Goal: Book appointment/travel/reservation

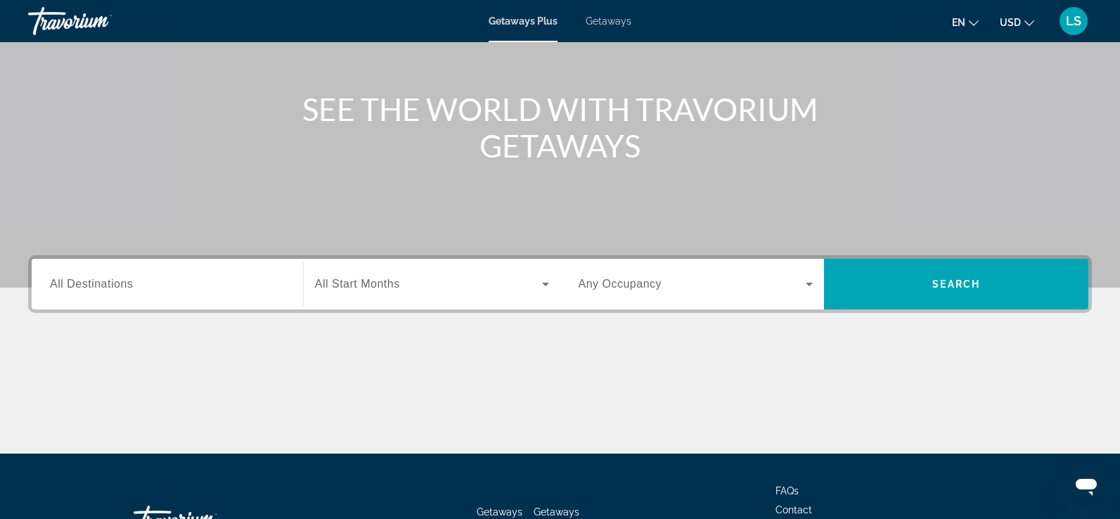
scroll to position [143, 0]
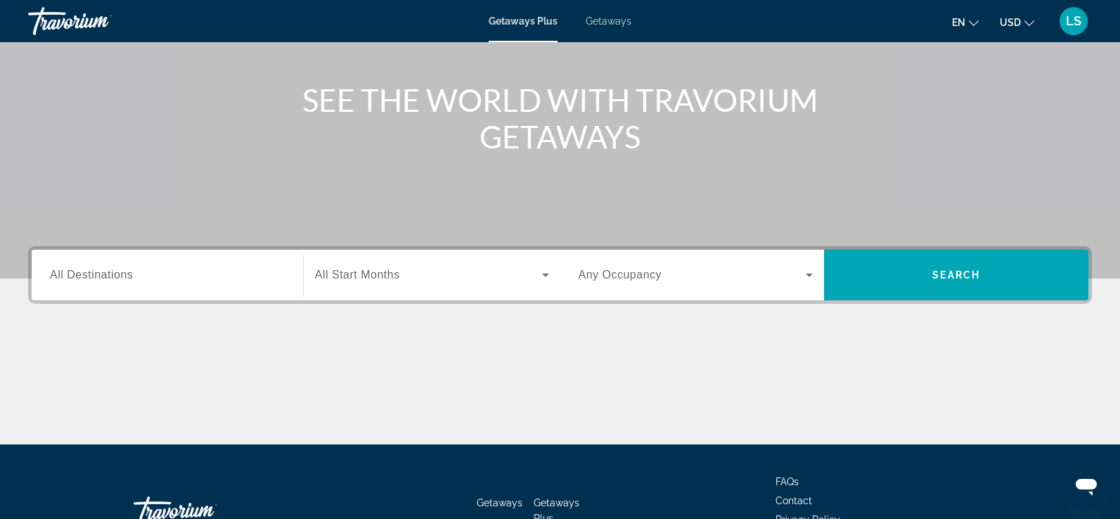
click at [976, 23] on icon "Change language" at bounding box center [974, 23] width 10 height 10
click at [979, 23] on icon "Change language" at bounding box center [974, 23] width 10 height 10
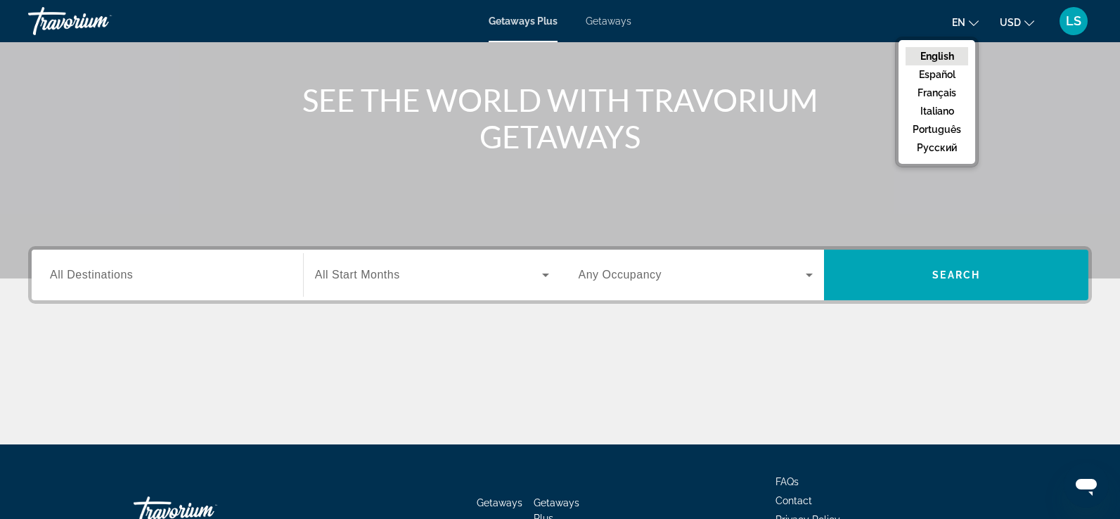
click at [979, 23] on icon "Change language" at bounding box center [974, 23] width 10 height 10
click at [942, 144] on button "русский" at bounding box center [937, 148] width 63 height 18
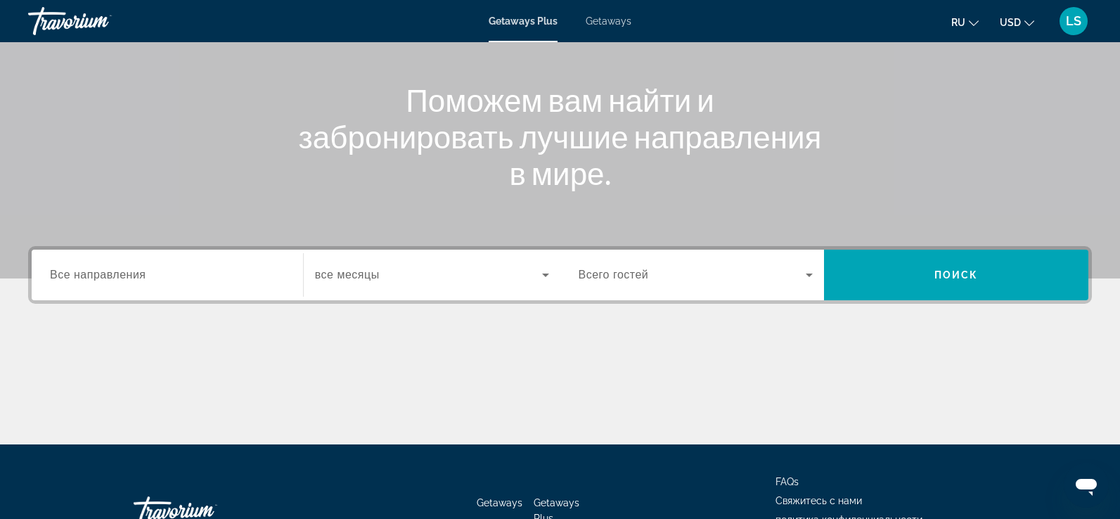
click at [162, 281] on input "Destination Все направления" at bounding box center [167, 275] width 235 height 17
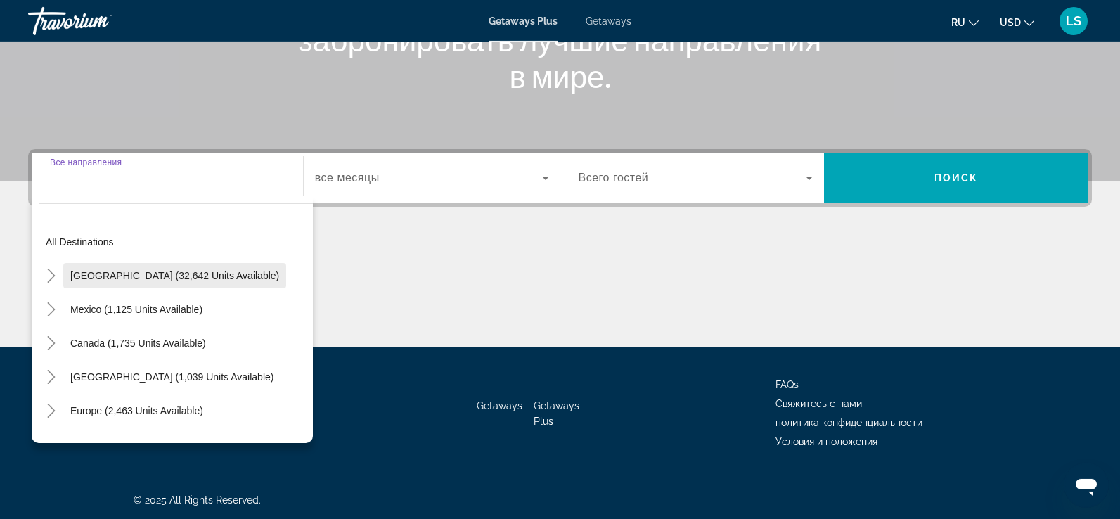
scroll to position [241, 0]
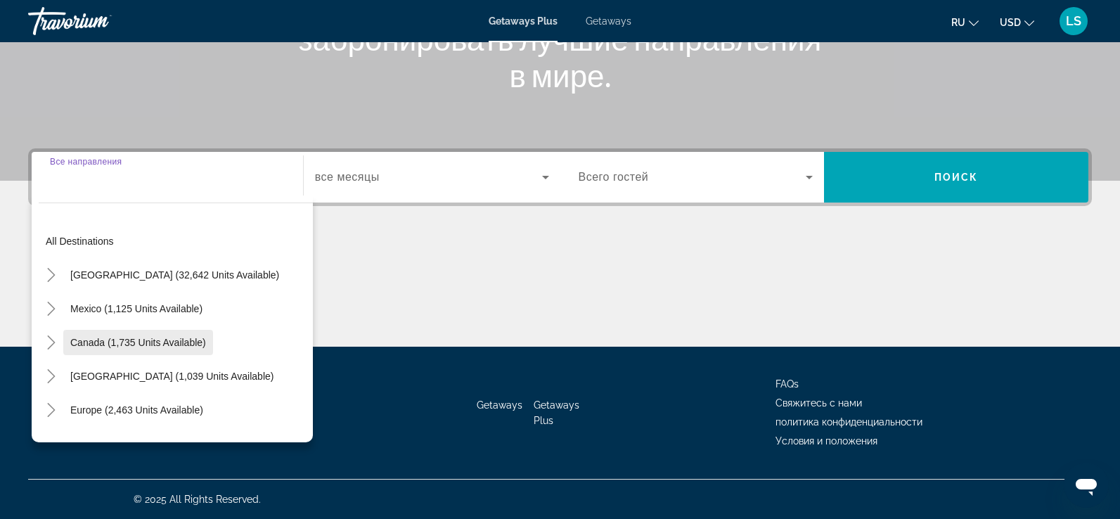
click at [96, 339] on span "Canada (1,735 units available)" at bounding box center [138, 342] width 136 height 11
type input "**********"
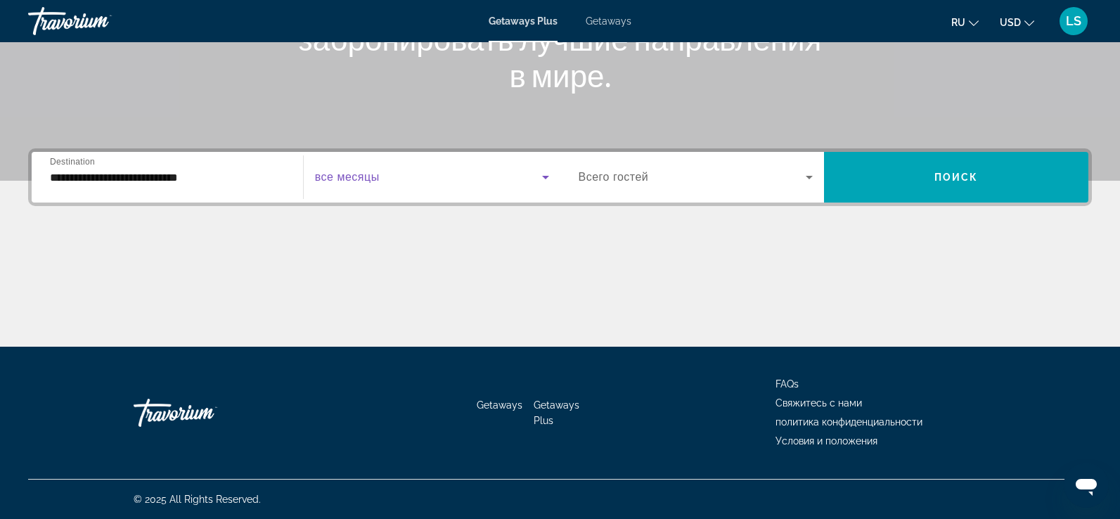
click at [546, 176] on icon "Search widget" at bounding box center [545, 178] width 7 height 4
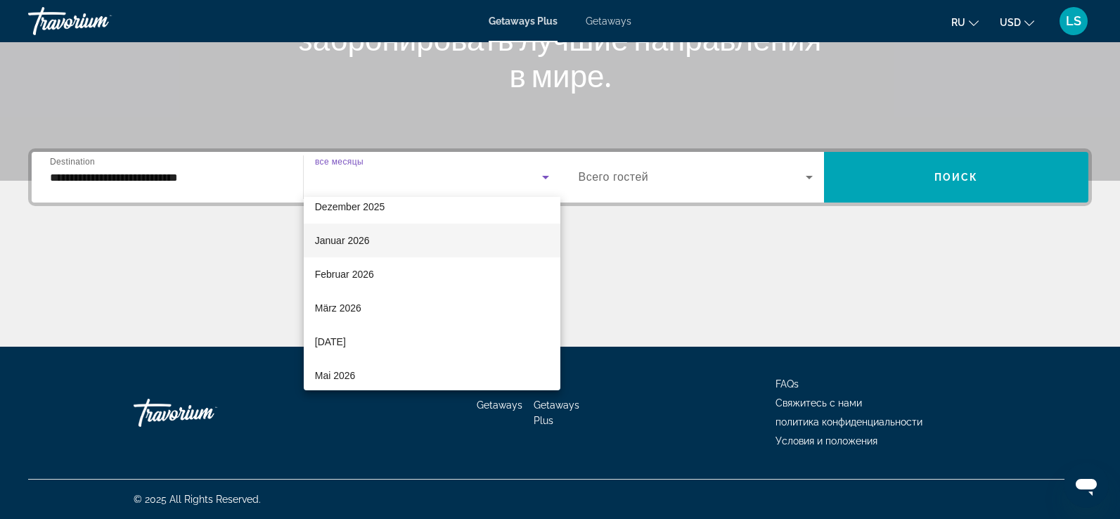
scroll to position [279, 0]
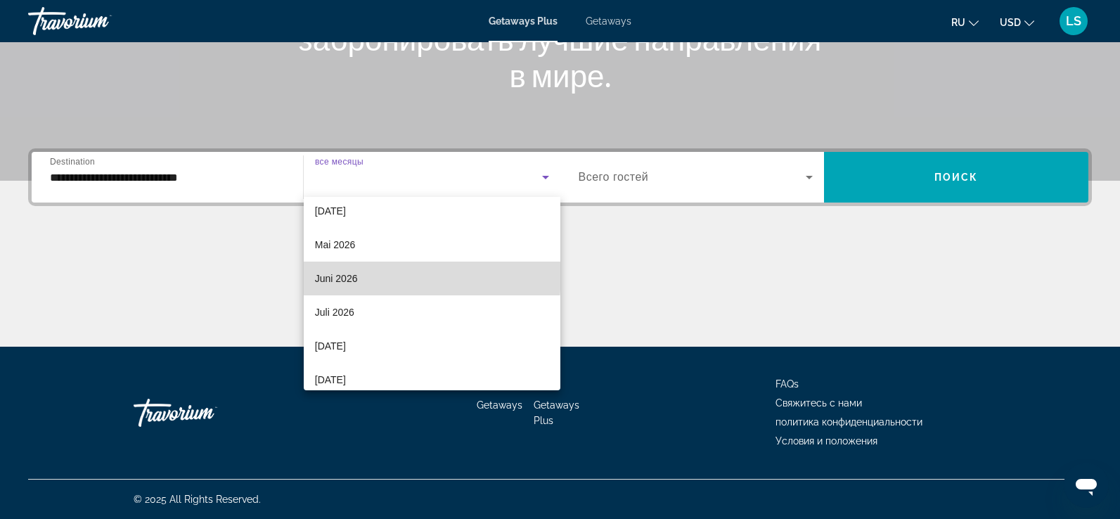
click at [349, 274] on span "Juni 2026" at bounding box center [336, 278] width 43 height 17
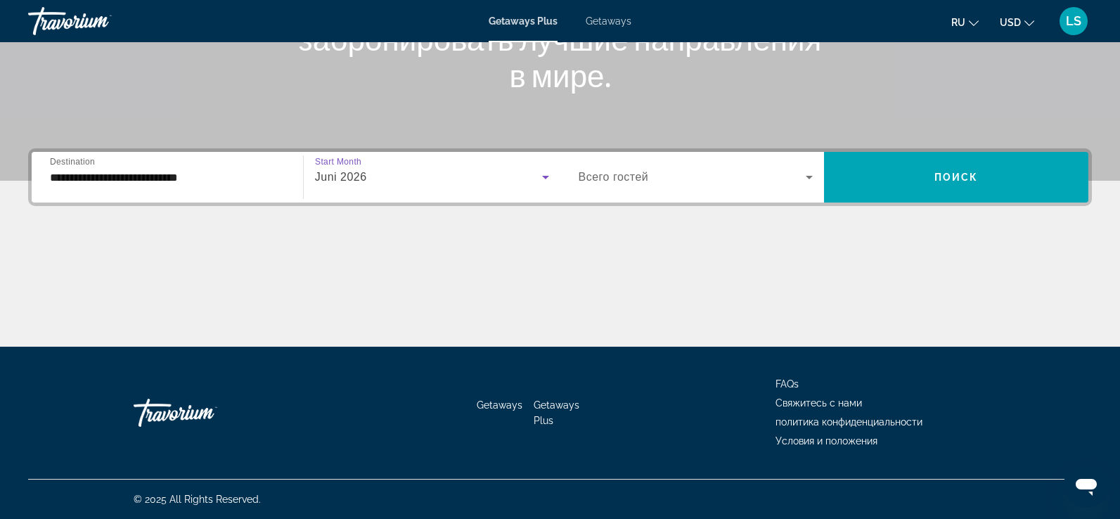
click at [810, 175] on icon "Search widget" at bounding box center [809, 177] width 17 height 17
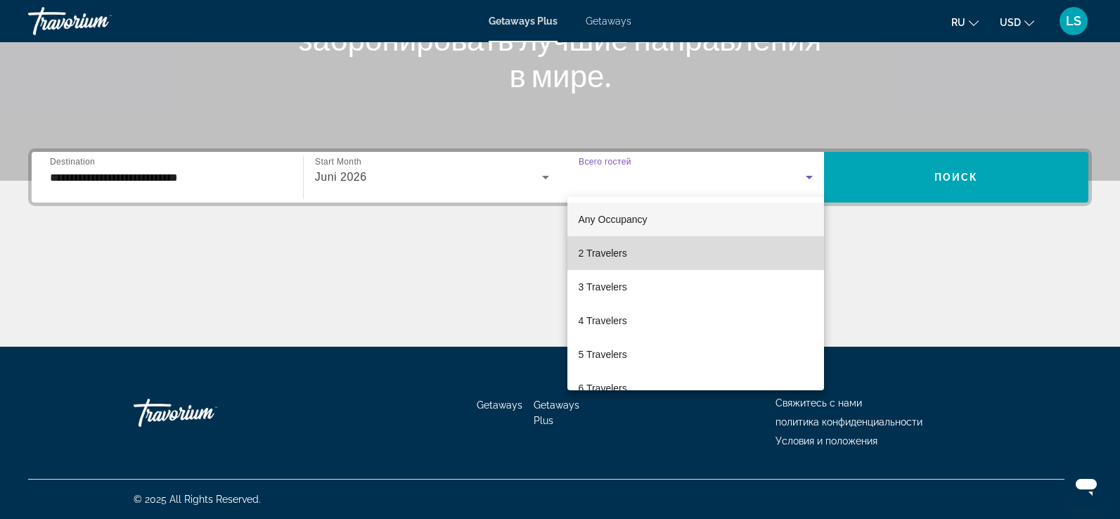
click at [604, 252] on span "2 Travelers" at bounding box center [603, 253] width 49 height 17
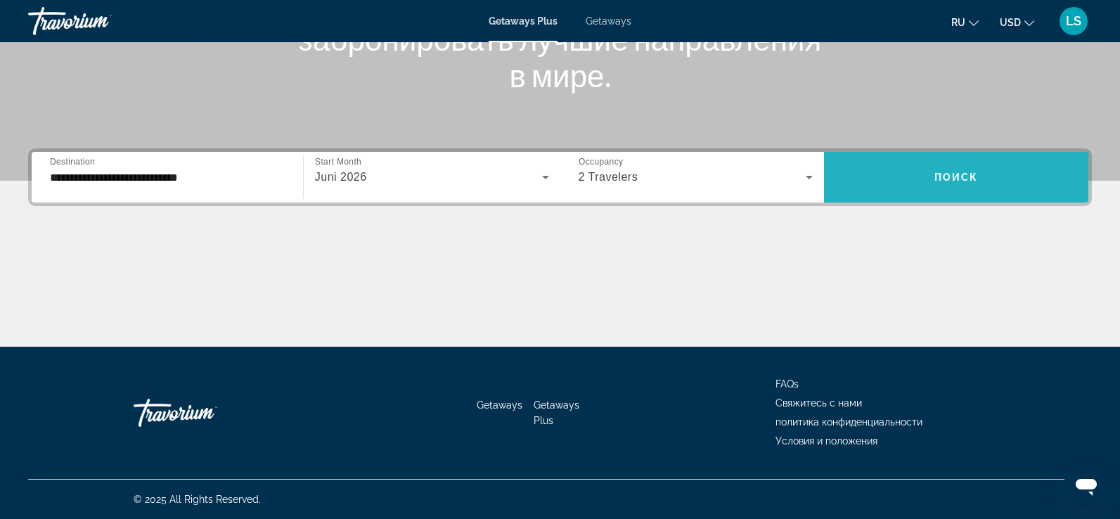
click at [956, 178] on span "Поиск" at bounding box center [957, 177] width 44 height 11
